Goal: Use online tool/utility: Utilize a website feature to perform a specific function

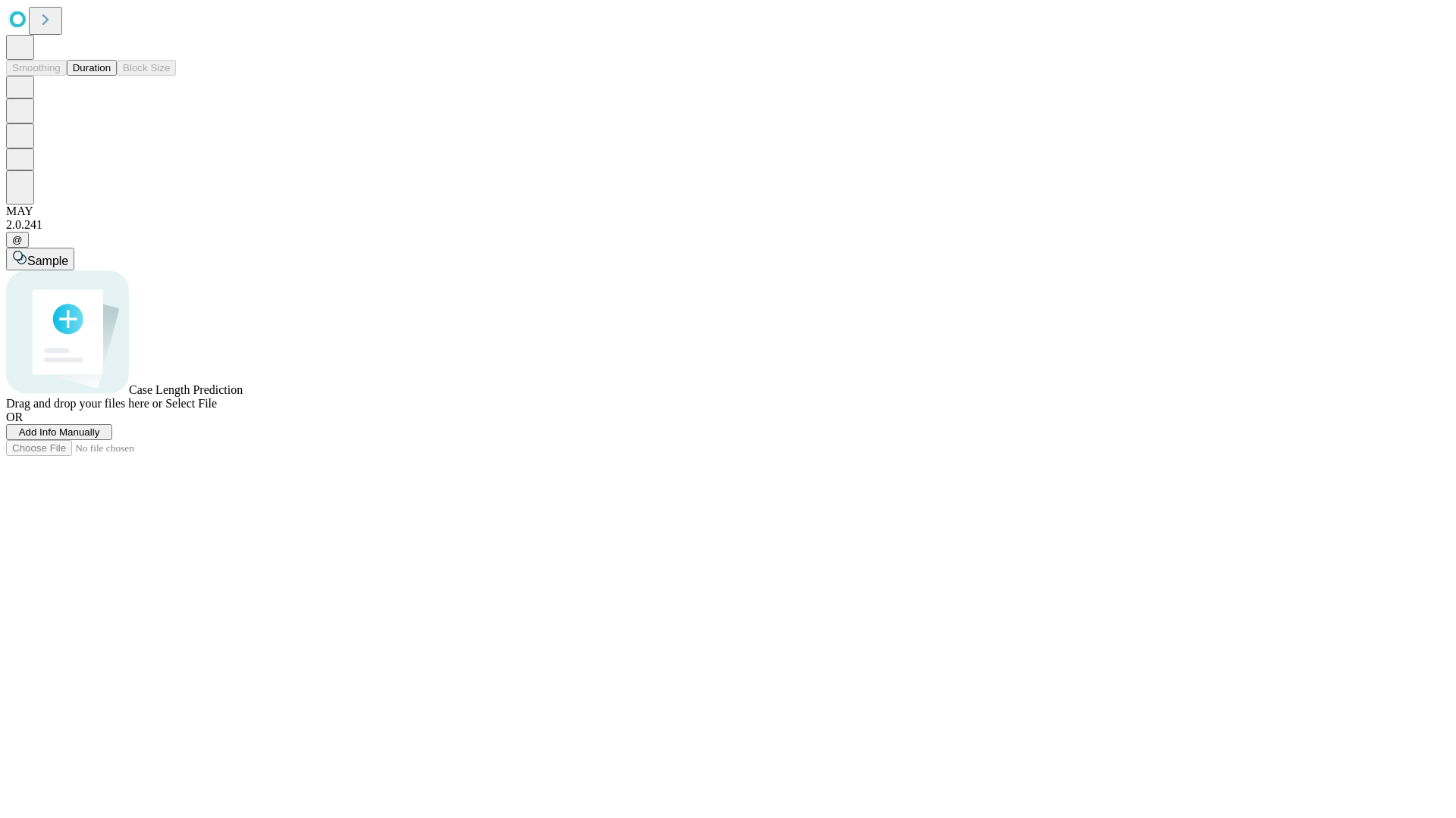
click at [111, 76] on button "Duration" at bounding box center [91, 67] width 50 height 16
click at [217, 410] on span "Select File" at bounding box center [190, 404] width 52 height 13
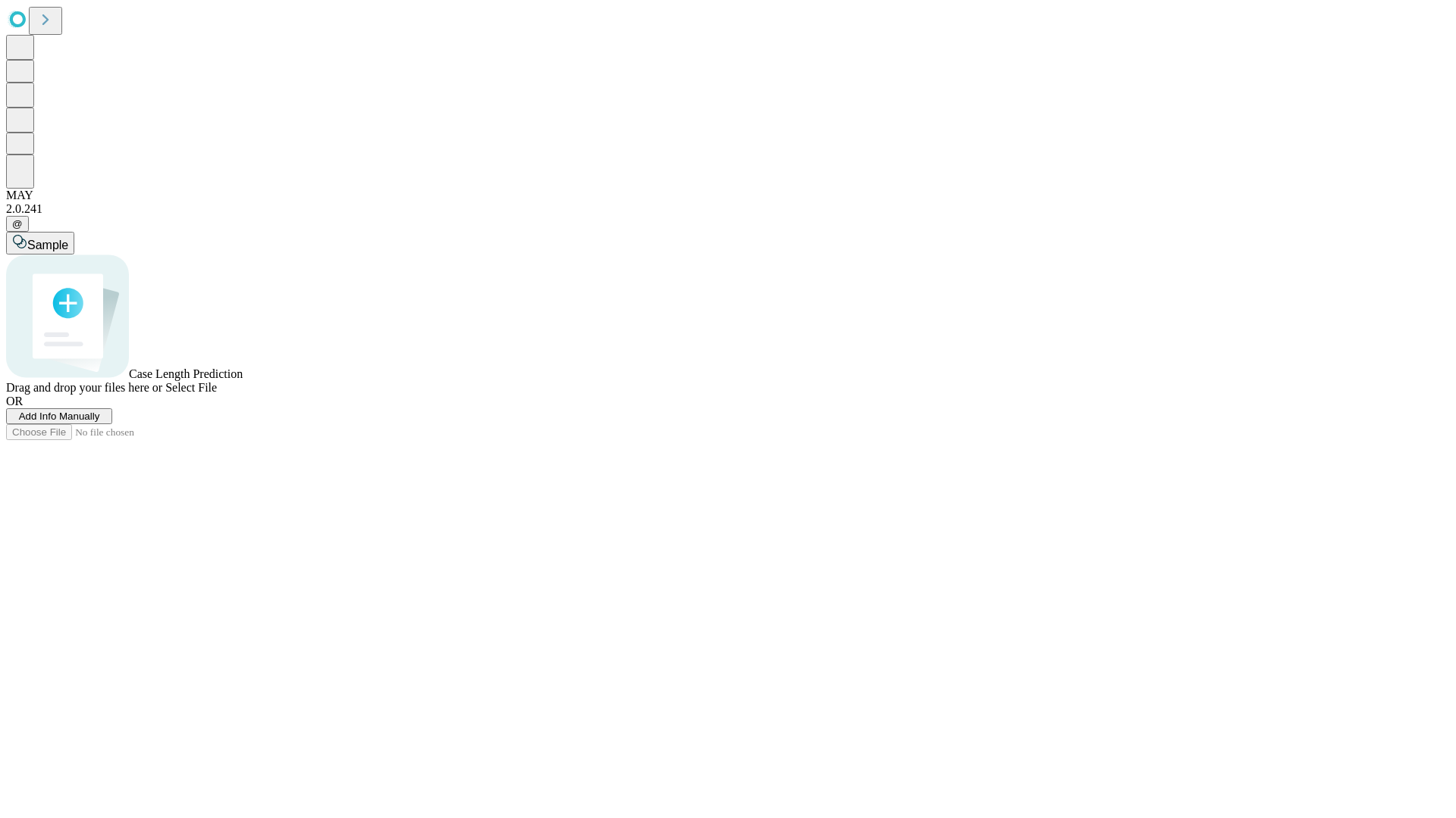
click at [217, 394] on span "Select File" at bounding box center [190, 388] width 52 height 13
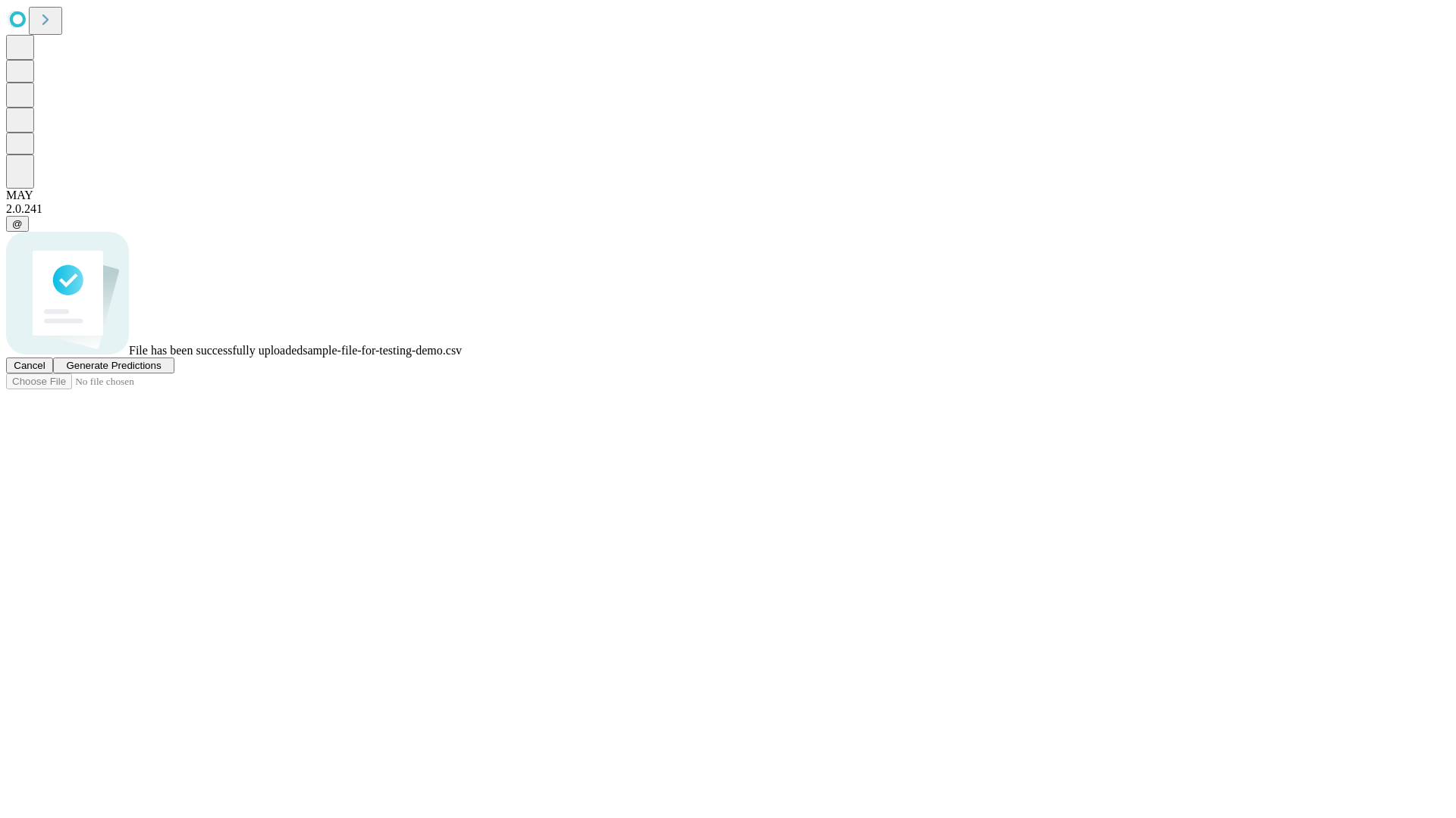
click at [160, 371] on span "Generate Predictions" at bounding box center [113, 365] width 95 height 11
